Goal: Task Accomplishment & Management: Use online tool/utility

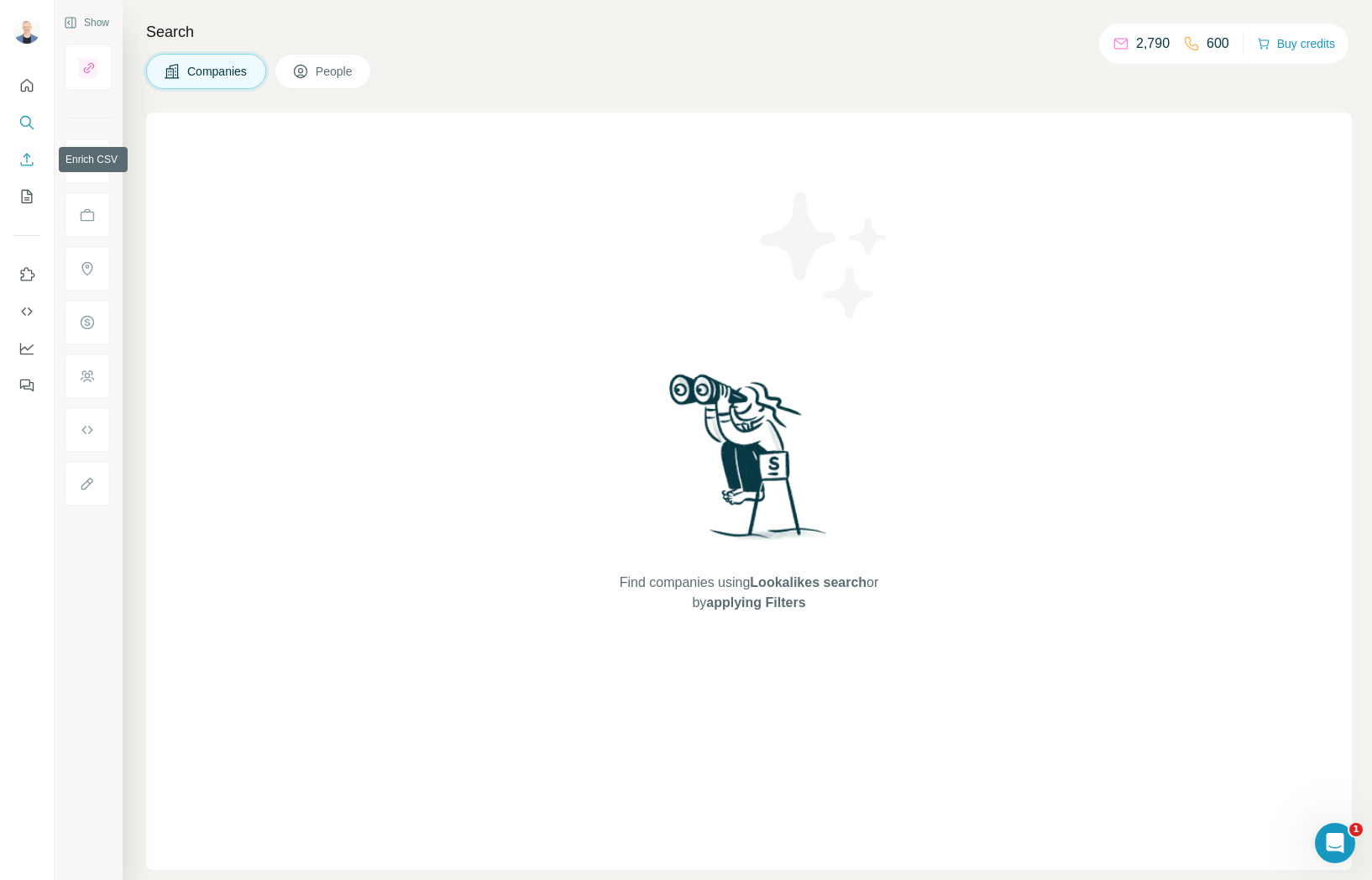
click at [31, 160] on icon "Enrich CSV" at bounding box center [27, 160] width 17 height 17
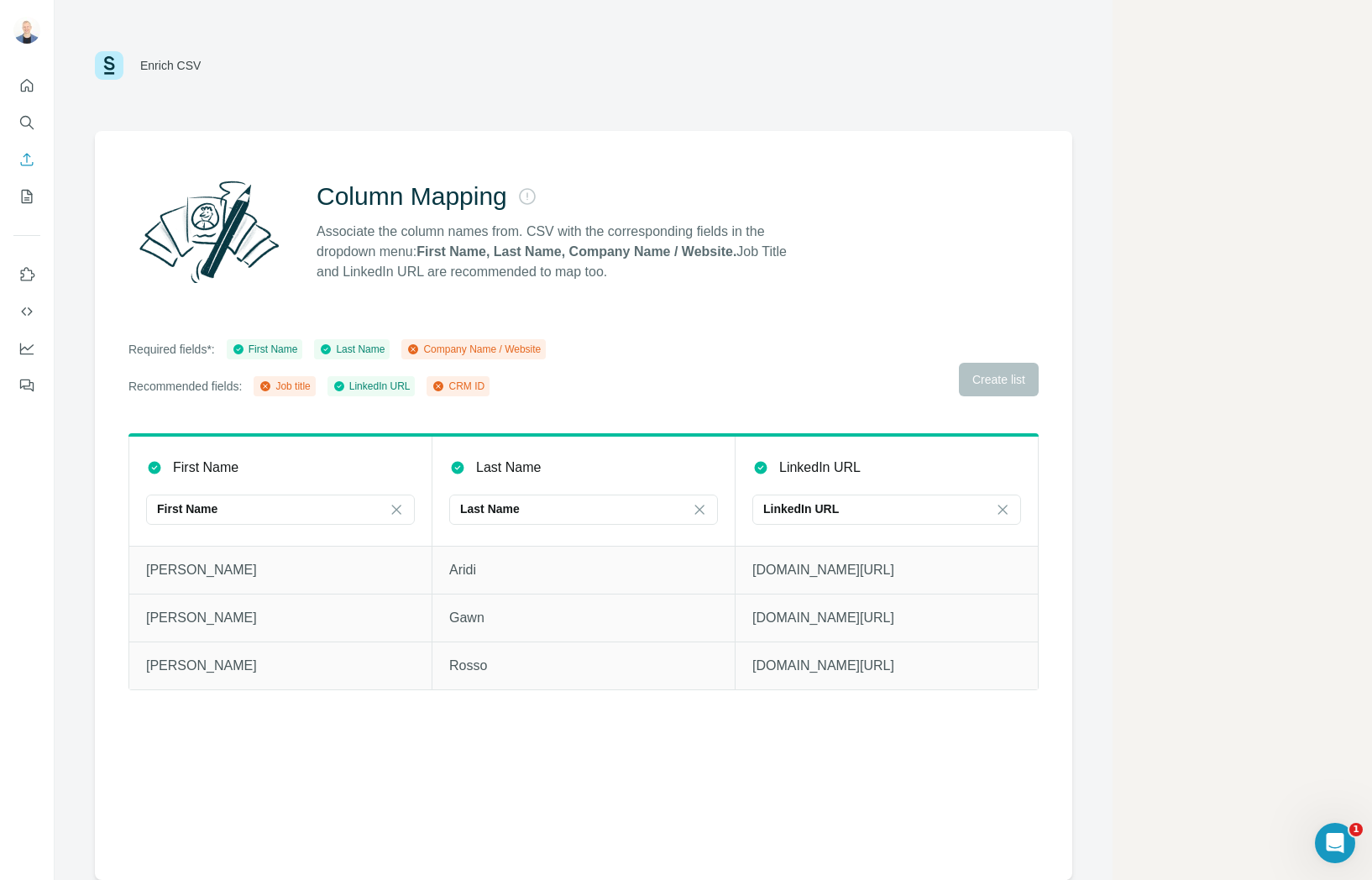
click at [656, 350] on div "Required fields*: First Name Last Name Company Name / Website Recommended field…" at bounding box center [583, 367] width 910 height 57
click at [460, 349] on div "Company Name / Website" at bounding box center [473, 349] width 134 height 15
click at [690, 350] on div "Required fields*: First Name Last Name Company Name / Website Recommended field…" at bounding box center [583, 367] width 910 height 57
click at [1195, 296] on main "Enrich CSV Column Mapping Associate the column names from. CSV with the corresp…" at bounding box center [713, 440] width 1317 height 880
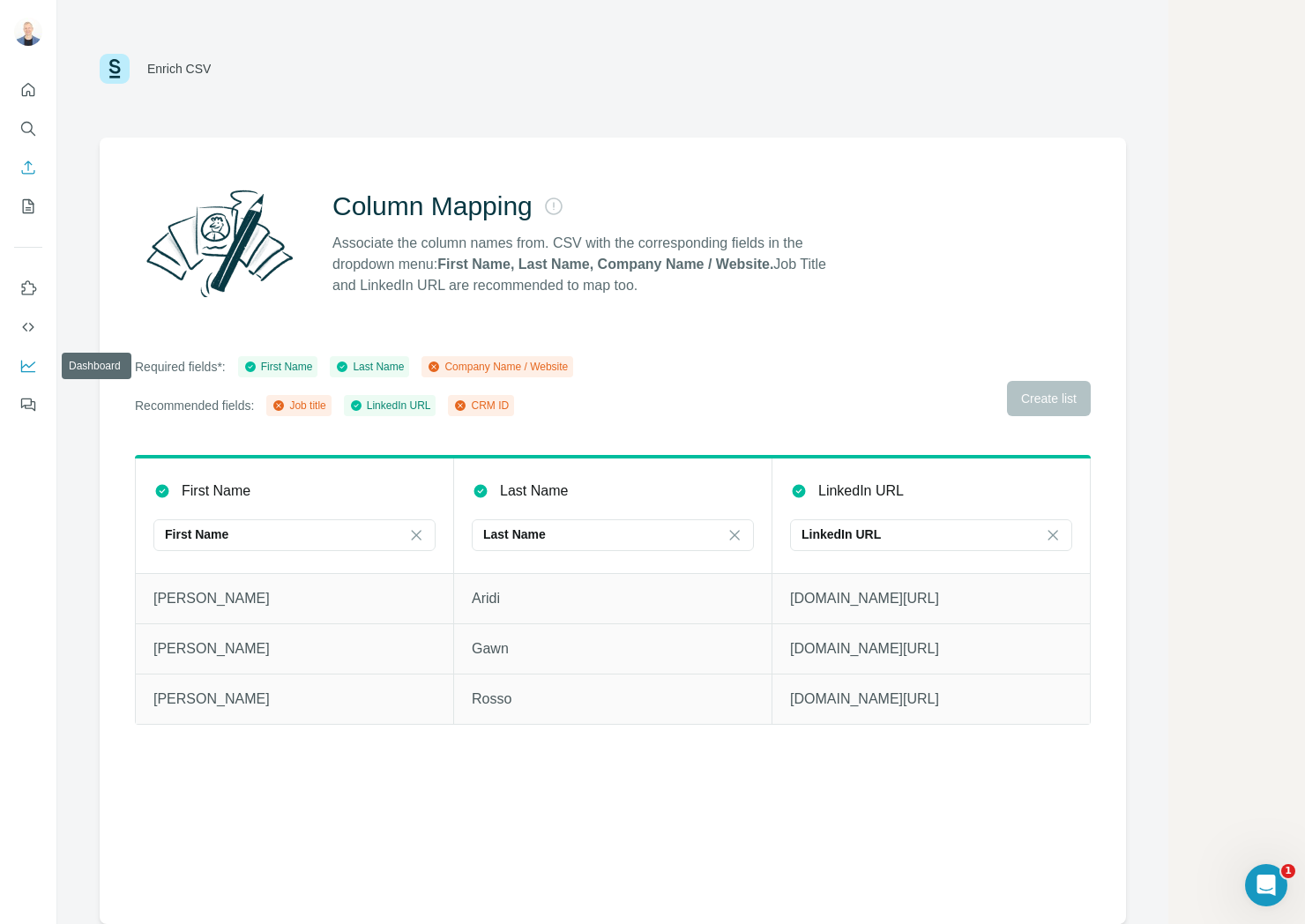
click at [30, 361] on icon "Dashboard" at bounding box center [28, 365] width 18 height 18
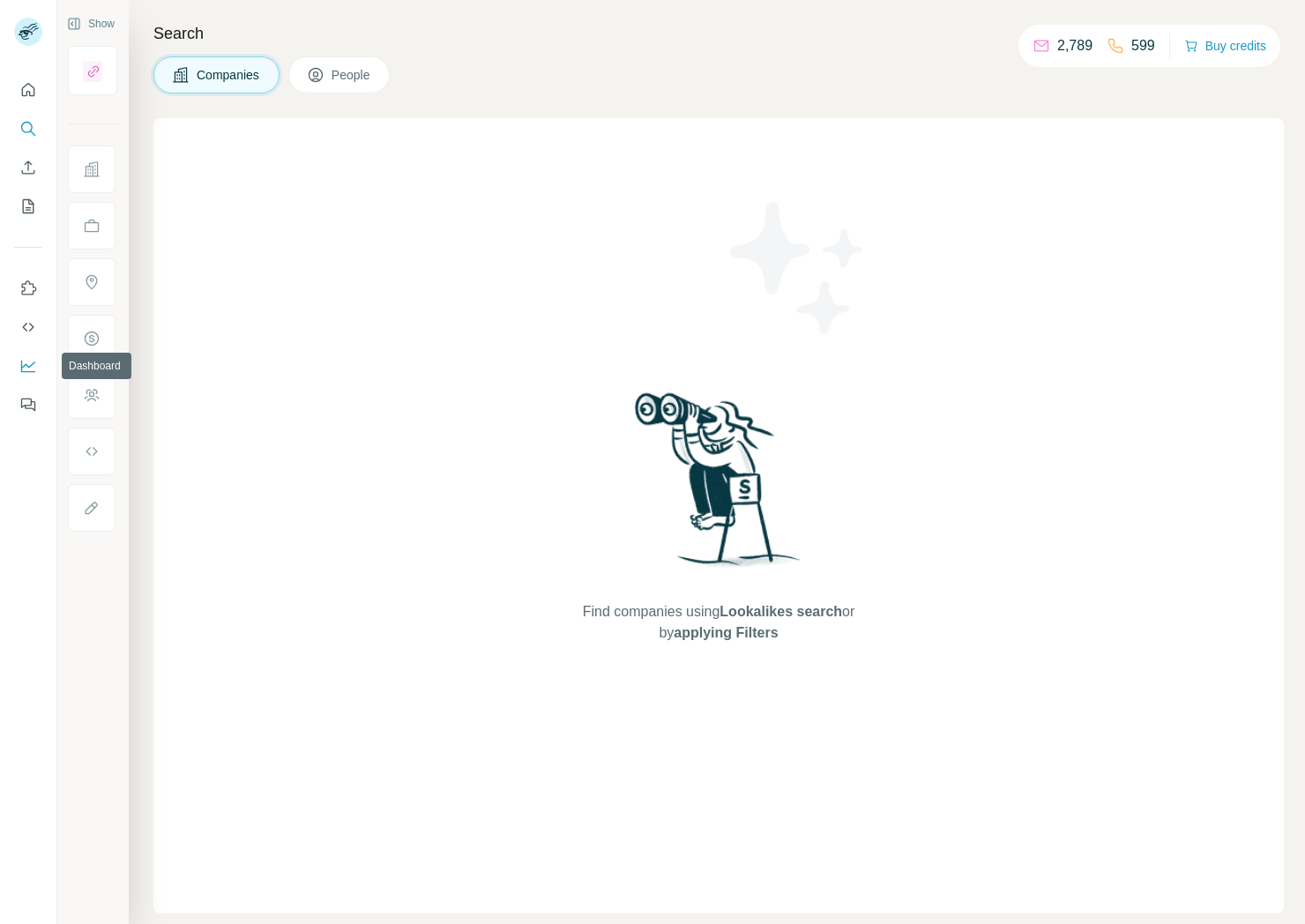
click at [24, 363] on icon "Dashboard" at bounding box center [28, 365] width 18 height 18
